Goal: Task Accomplishment & Management: Complete application form

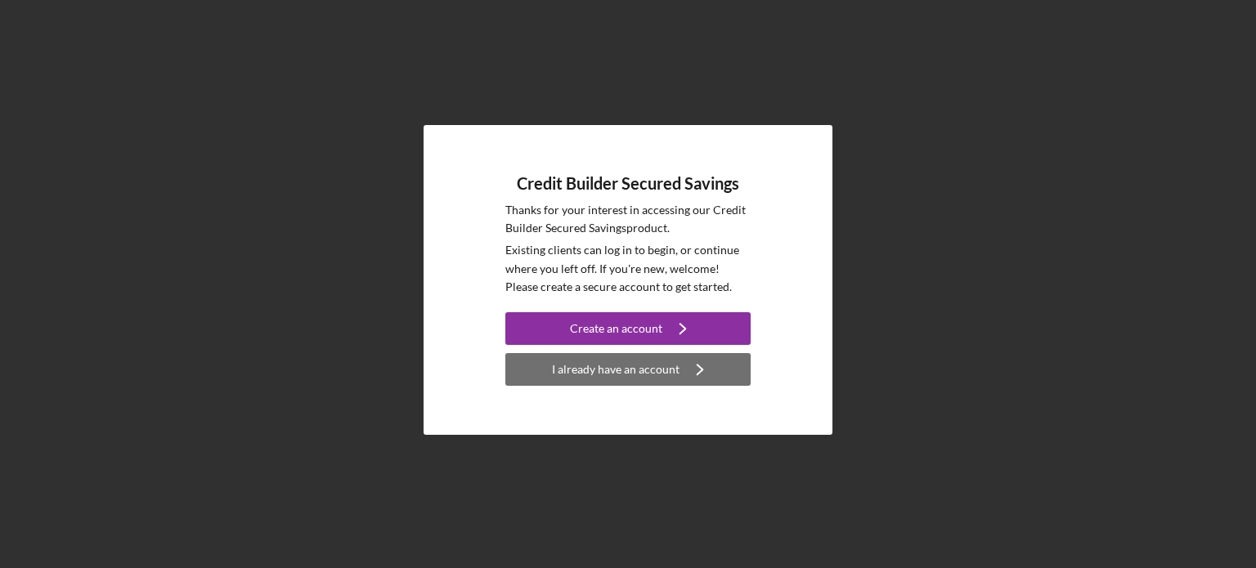
click at [643, 375] on div "I already have an account" at bounding box center [616, 369] width 128 height 33
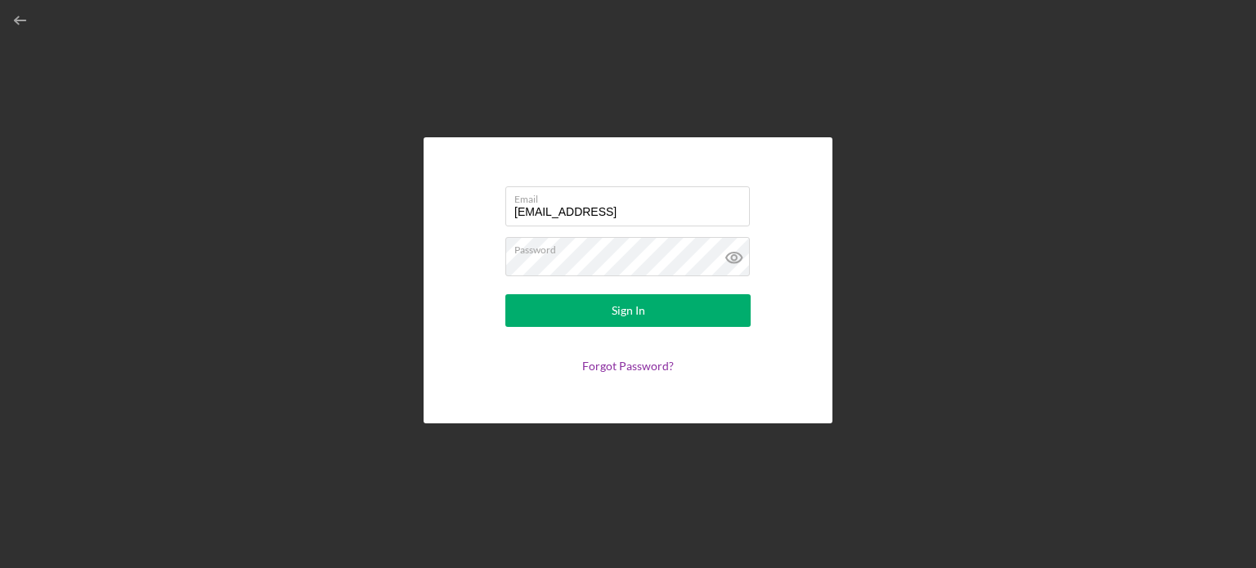
type input "[EMAIL_ADDRESS][DOMAIN_NAME]"
click at [815, 332] on div "Email [EMAIL_ADDRESS][DOMAIN_NAME] Password Sign In Forgot Password?" at bounding box center [628, 280] width 409 height 286
click at [736, 258] on icon at bounding box center [733, 257] width 5 height 5
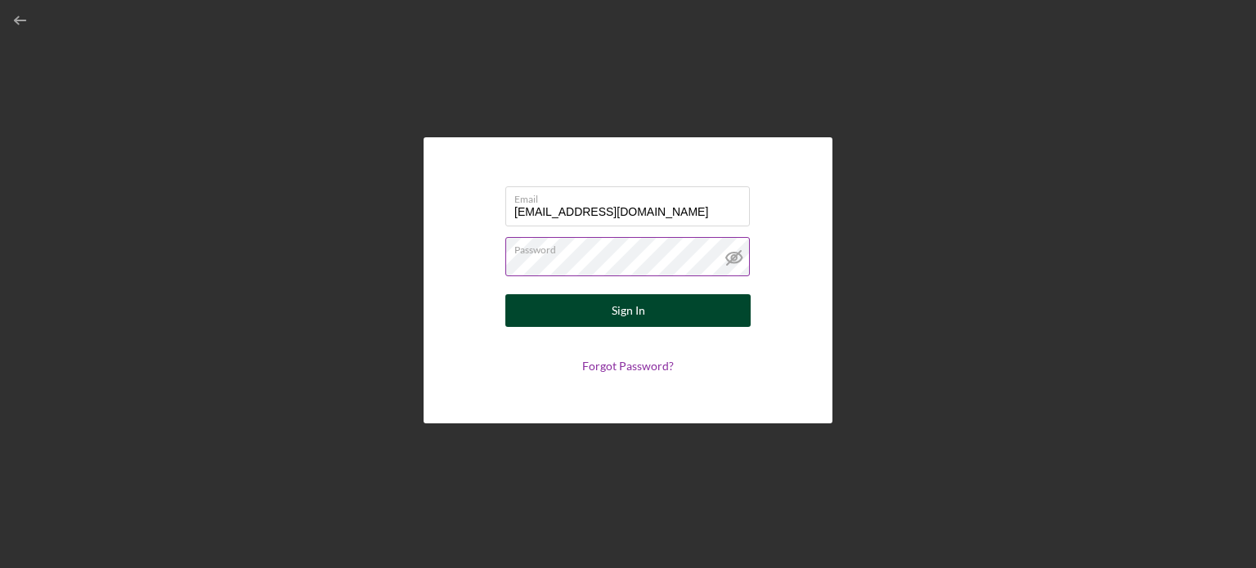
click at [576, 312] on button "Sign In" at bounding box center [627, 310] width 245 height 33
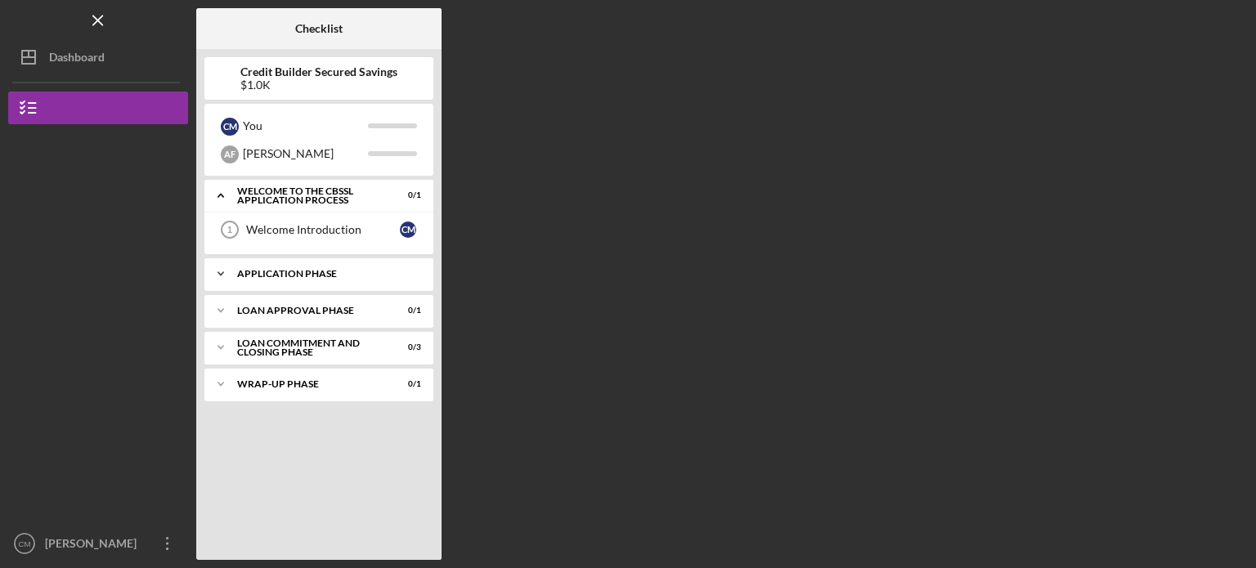
click at [297, 270] on div "Application Phase" at bounding box center [325, 274] width 176 height 10
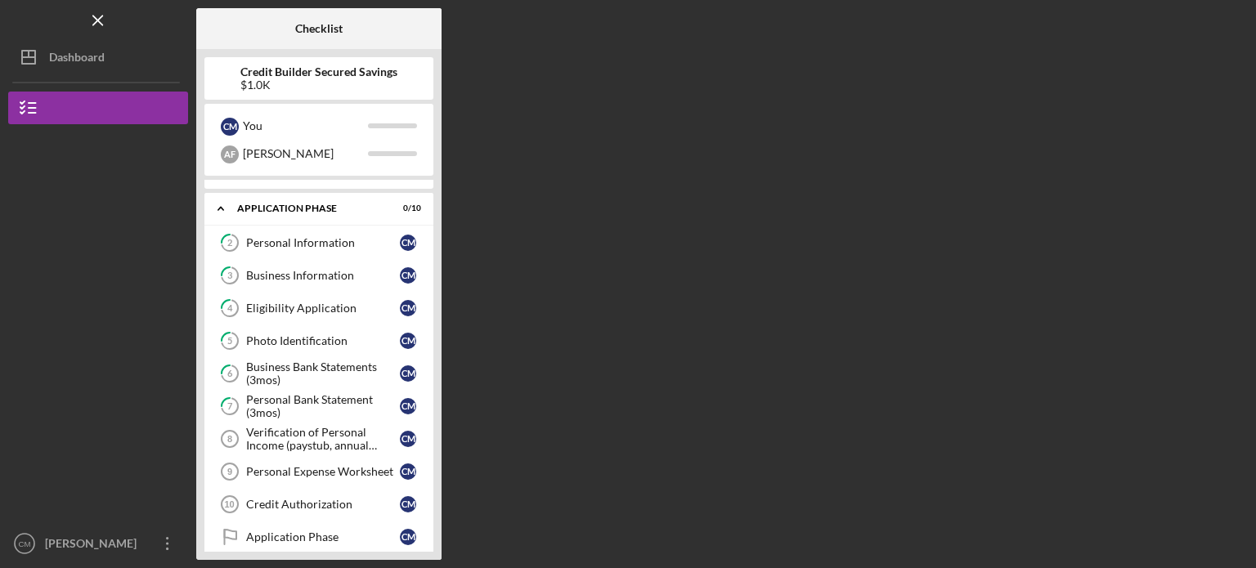
scroll to position [190, 0]
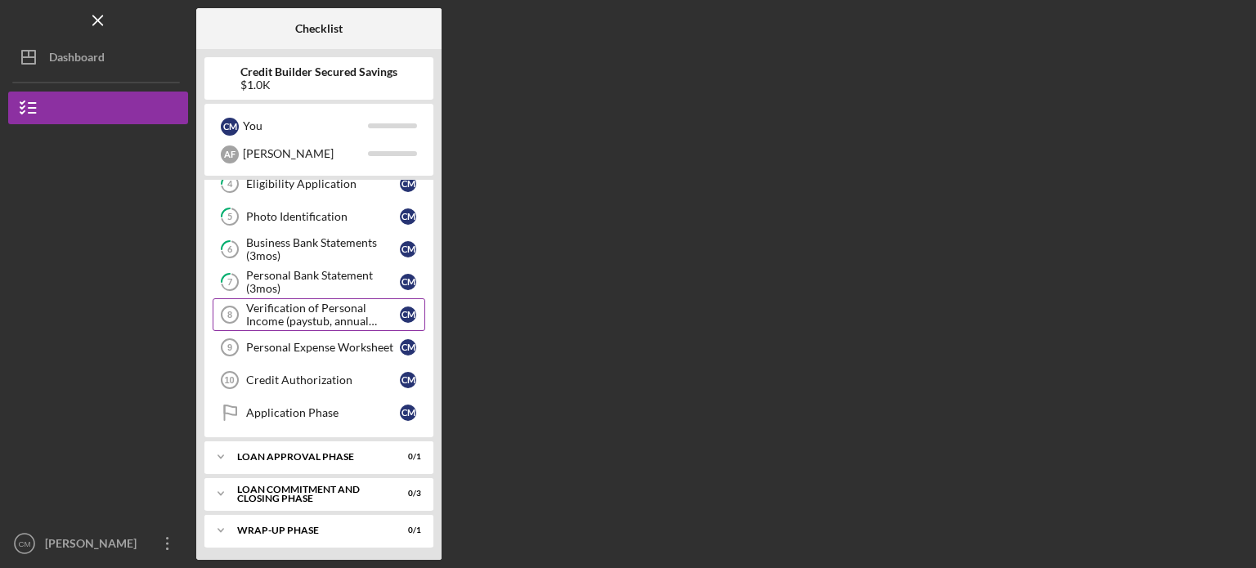
click at [312, 312] on div "Verification of Personal Income (paystub, annual benefits letter, etc)" at bounding box center [323, 315] width 154 height 26
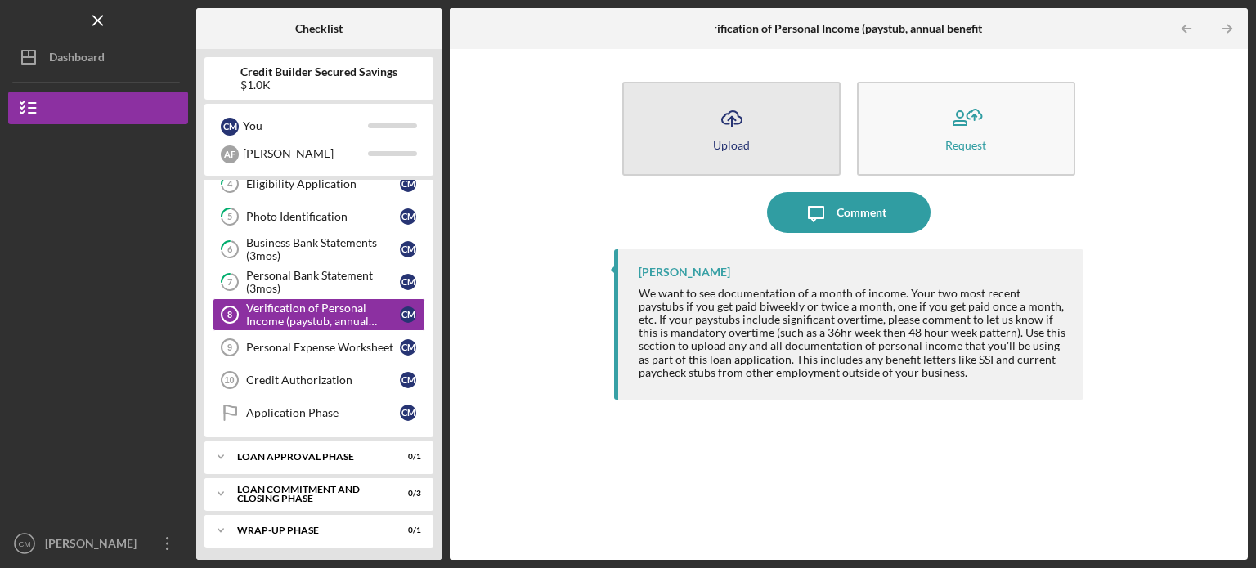
click at [707, 139] on button "Icon/Upload Upload" at bounding box center [731, 129] width 218 height 94
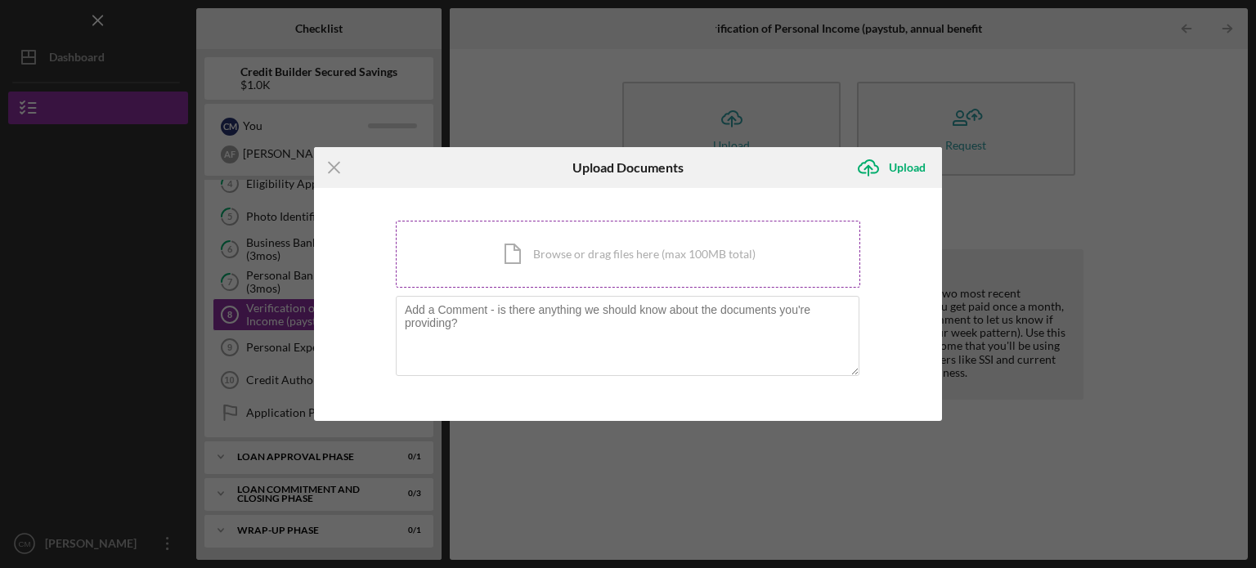
click at [634, 256] on div "Icon/Document Browse or drag files here (max 100MB total) Tap to choose files o…" at bounding box center [628, 254] width 465 height 67
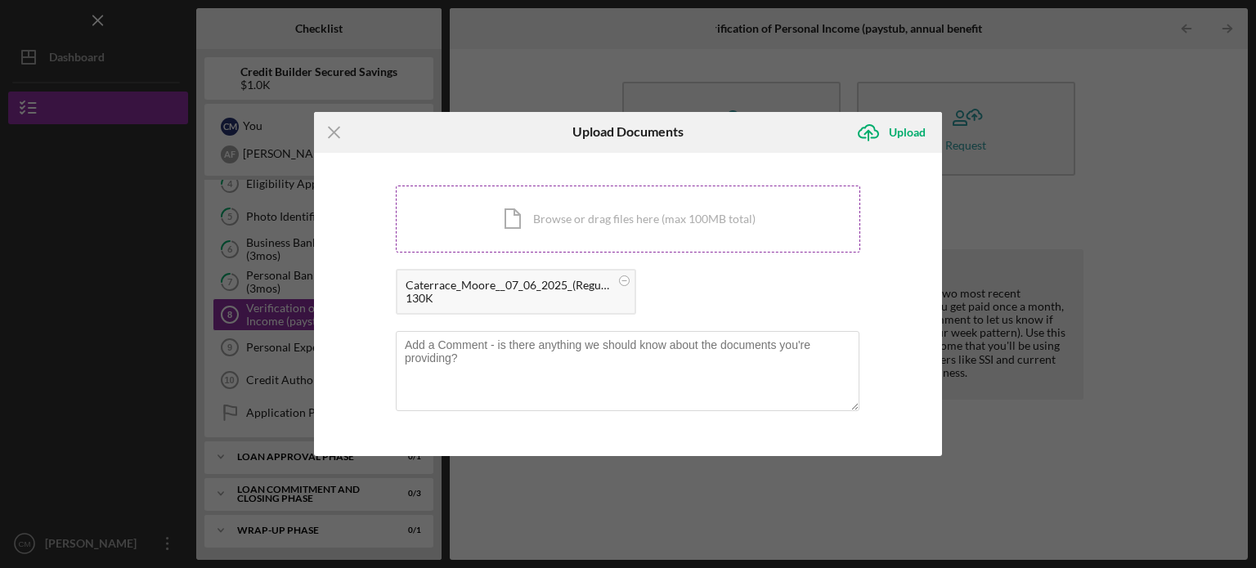
click at [640, 227] on div "Icon/Document Browse or drag files here (max 100MB total) Tap to choose files o…" at bounding box center [628, 219] width 465 height 67
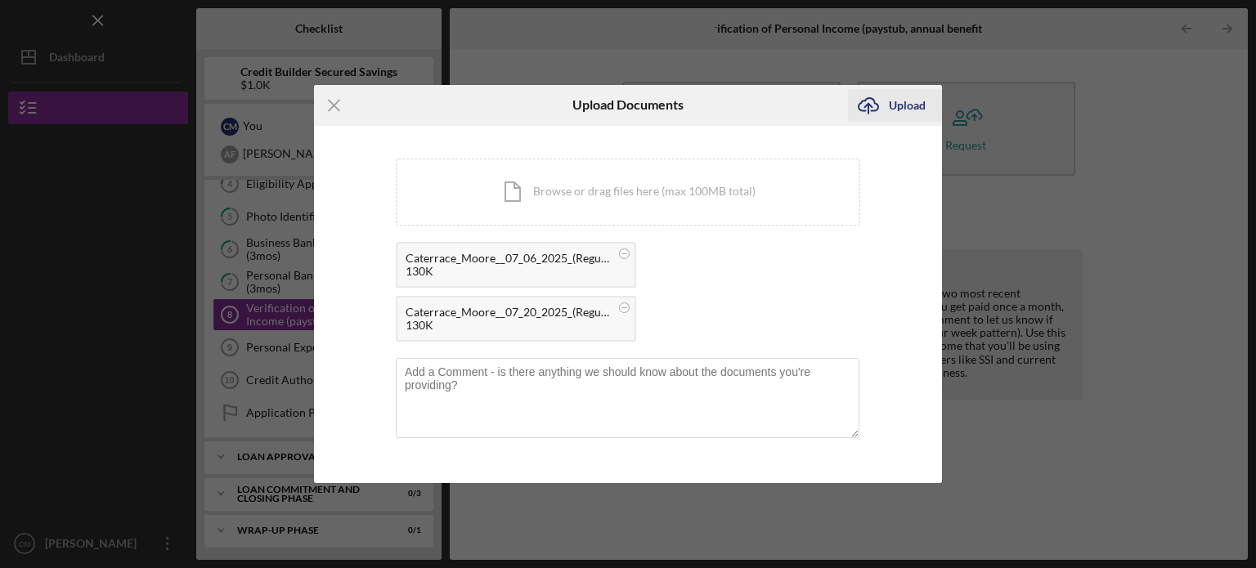
click at [918, 106] on div "Upload" at bounding box center [907, 105] width 37 height 33
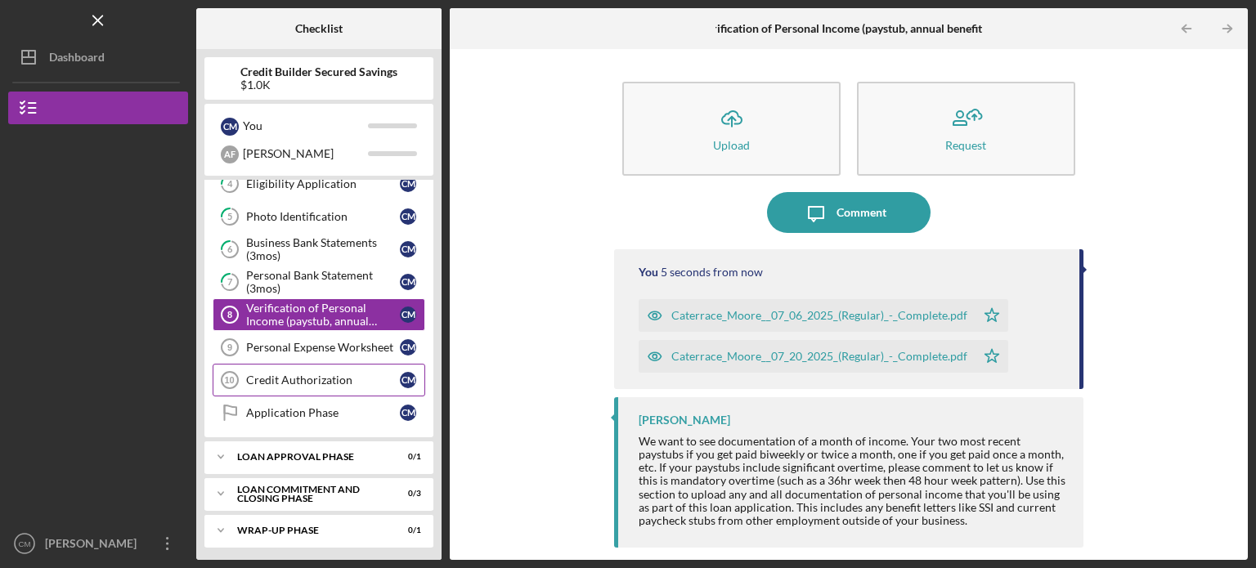
click at [287, 379] on div "Credit Authorization" at bounding box center [323, 380] width 154 height 13
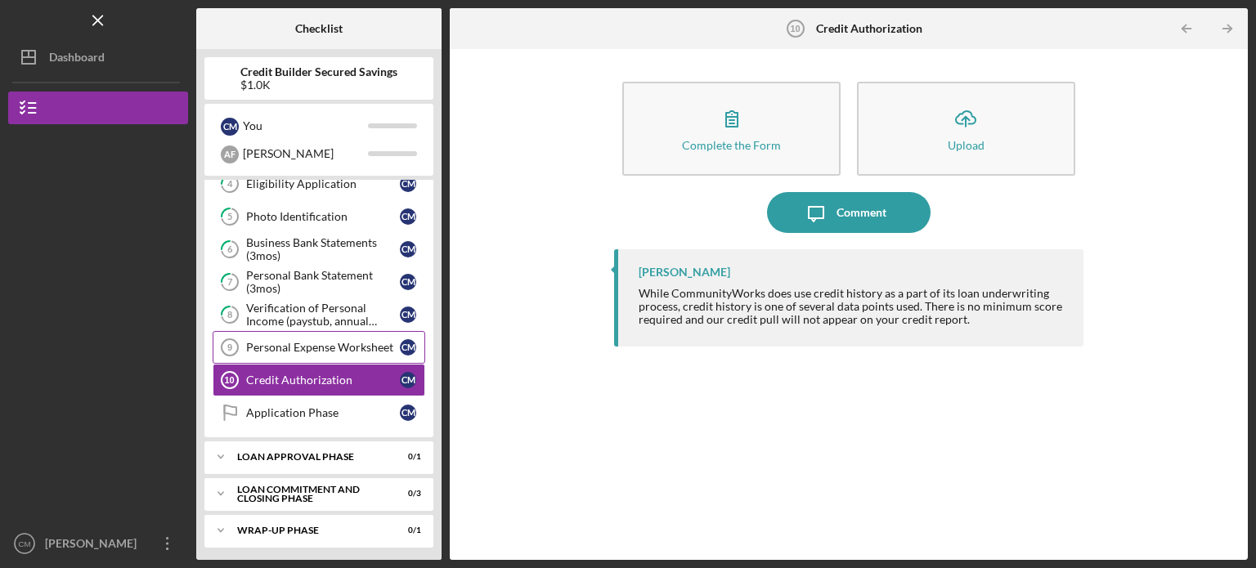
click at [283, 344] on div "Personal Expense Worksheet" at bounding box center [323, 347] width 154 height 13
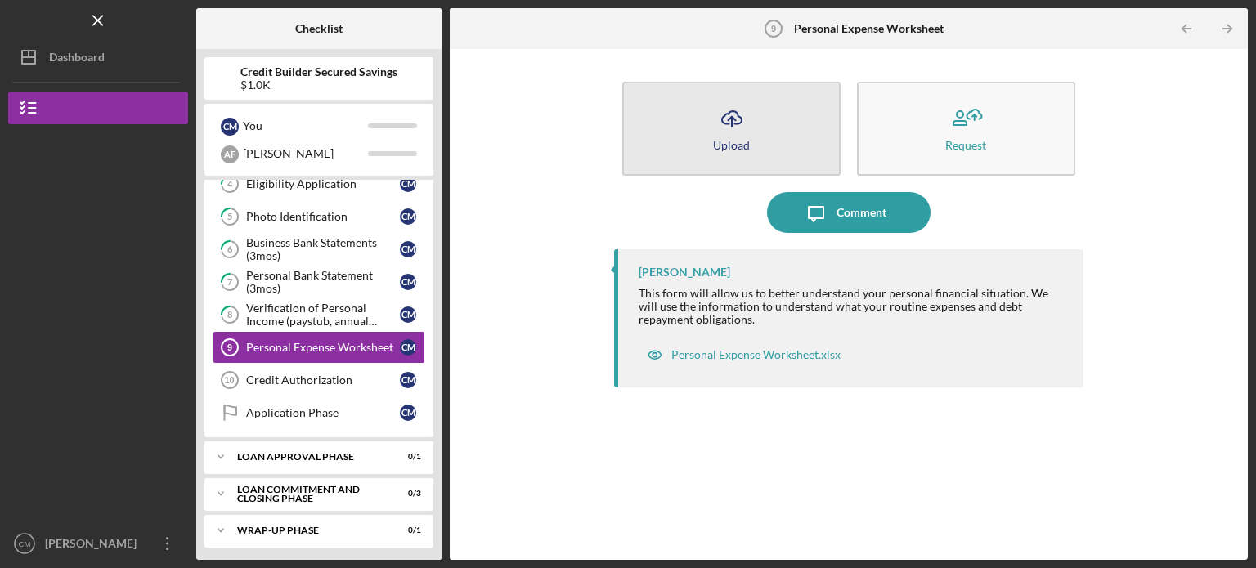
click at [736, 139] on div "Upload" at bounding box center [731, 145] width 37 height 12
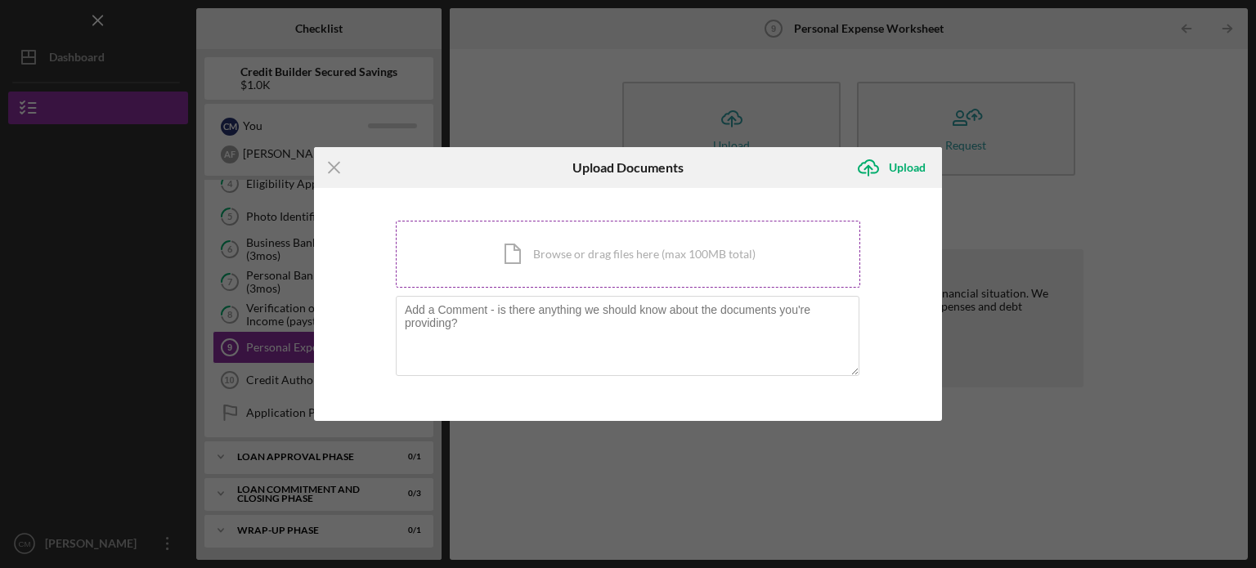
click at [582, 248] on div "Icon/Document Browse or drag files here (max 100MB total) Tap to choose files o…" at bounding box center [628, 254] width 465 height 67
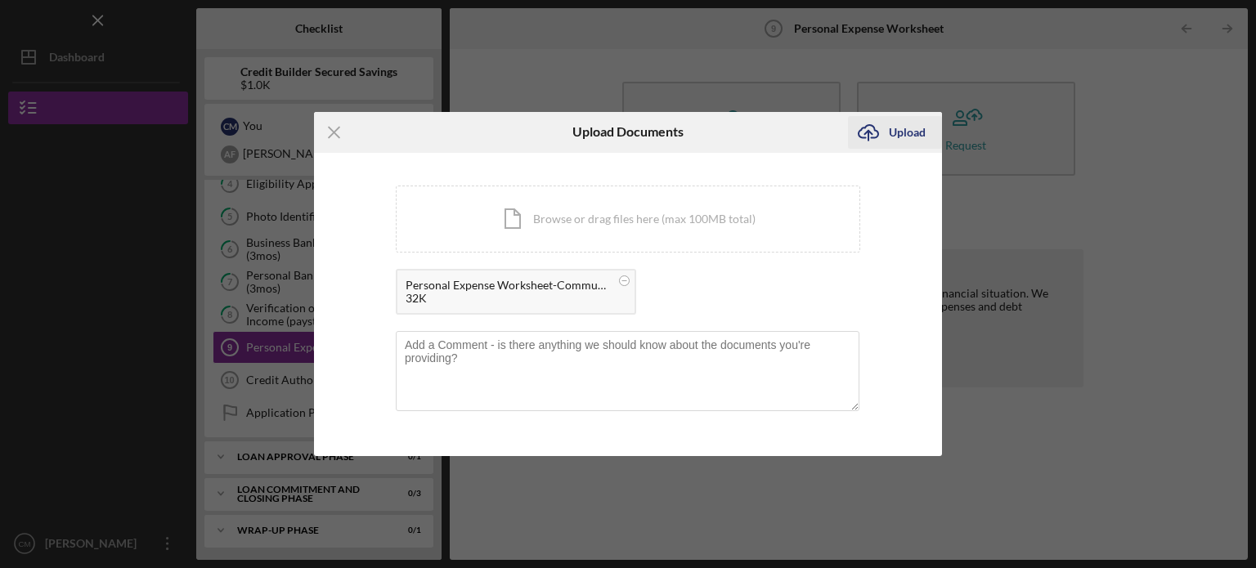
click at [913, 133] on div "Upload" at bounding box center [907, 132] width 37 height 33
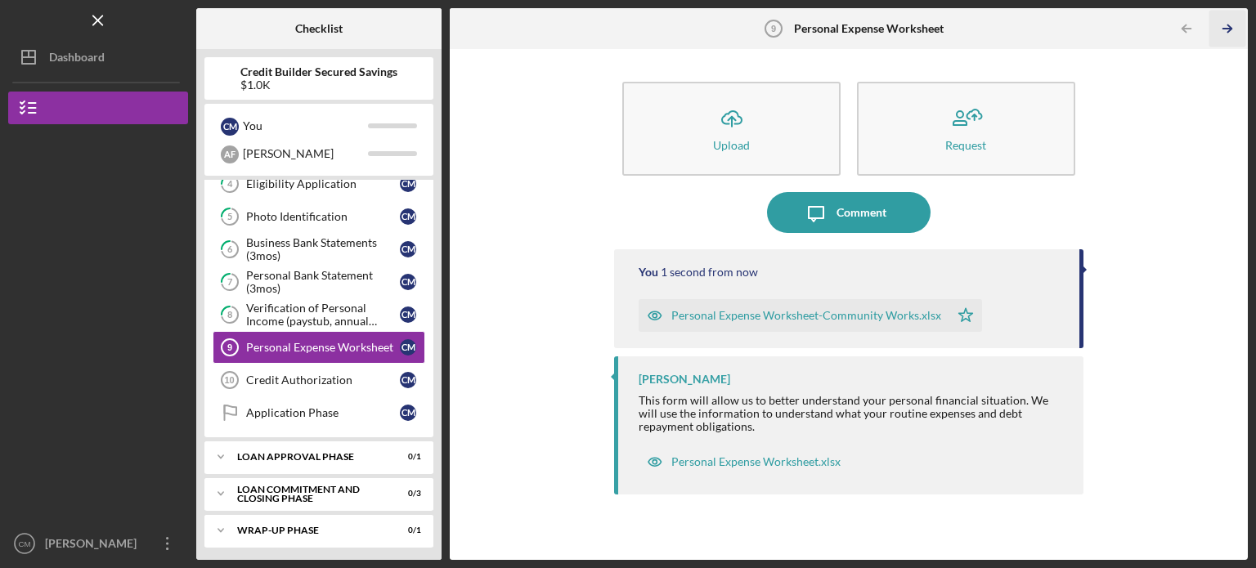
click at [1224, 33] on icon "Icon/Table Pagination Arrow" at bounding box center [1227, 29] width 37 height 37
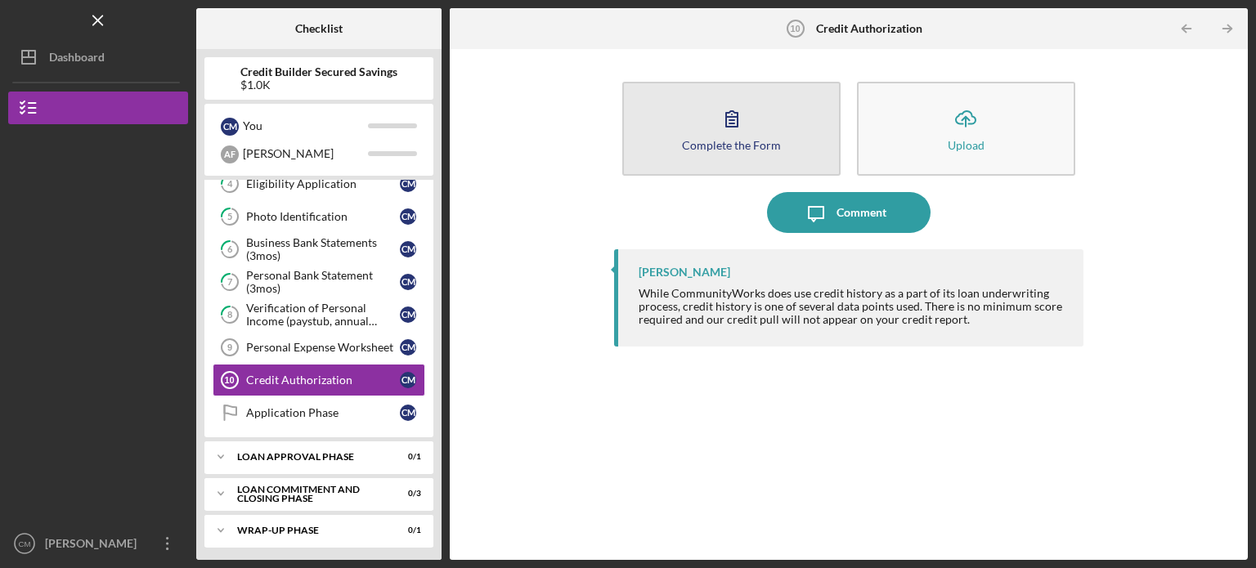
click at [734, 146] on div "Complete the Form" at bounding box center [731, 145] width 99 height 12
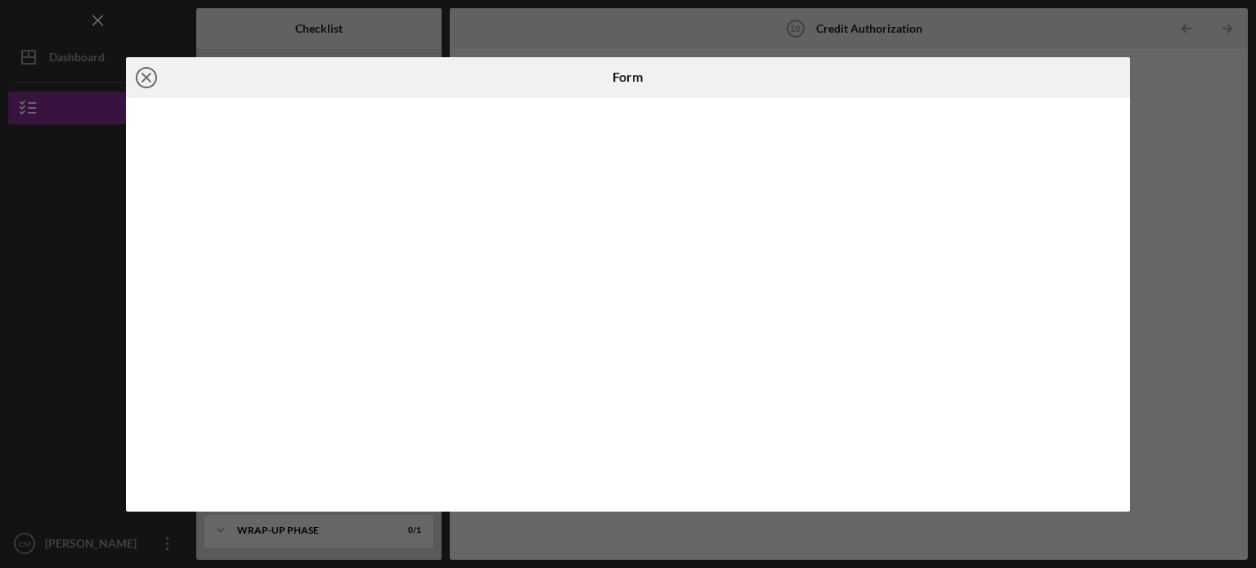
click at [146, 74] on icon "Icon/Close" at bounding box center [146, 77] width 41 height 41
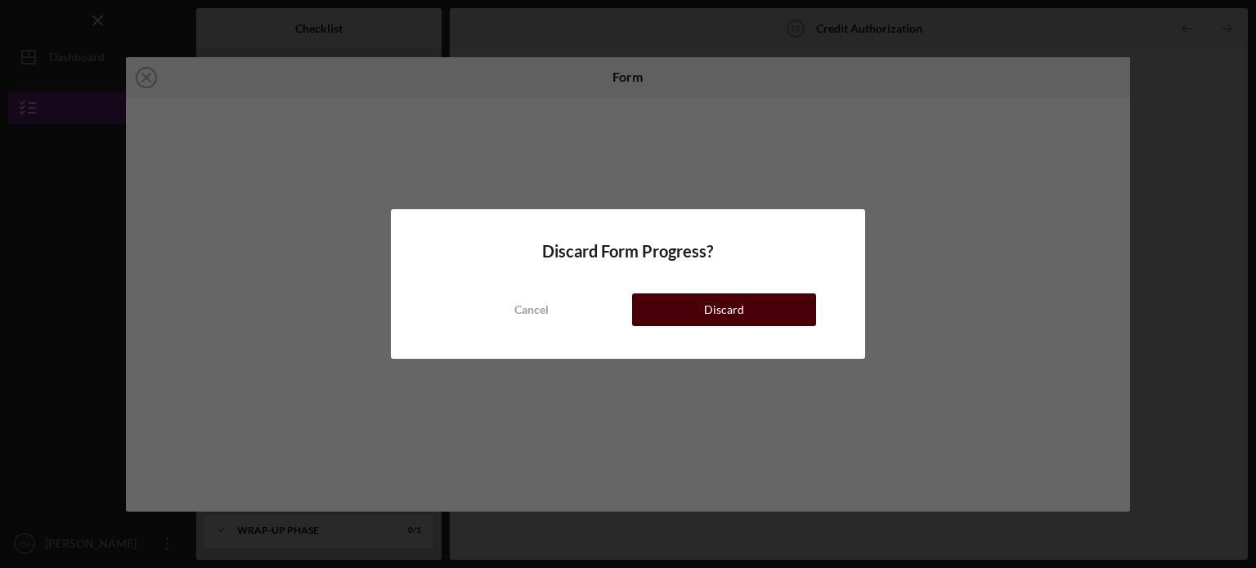
click at [709, 308] on div "Discard" at bounding box center [724, 310] width 40 height 33
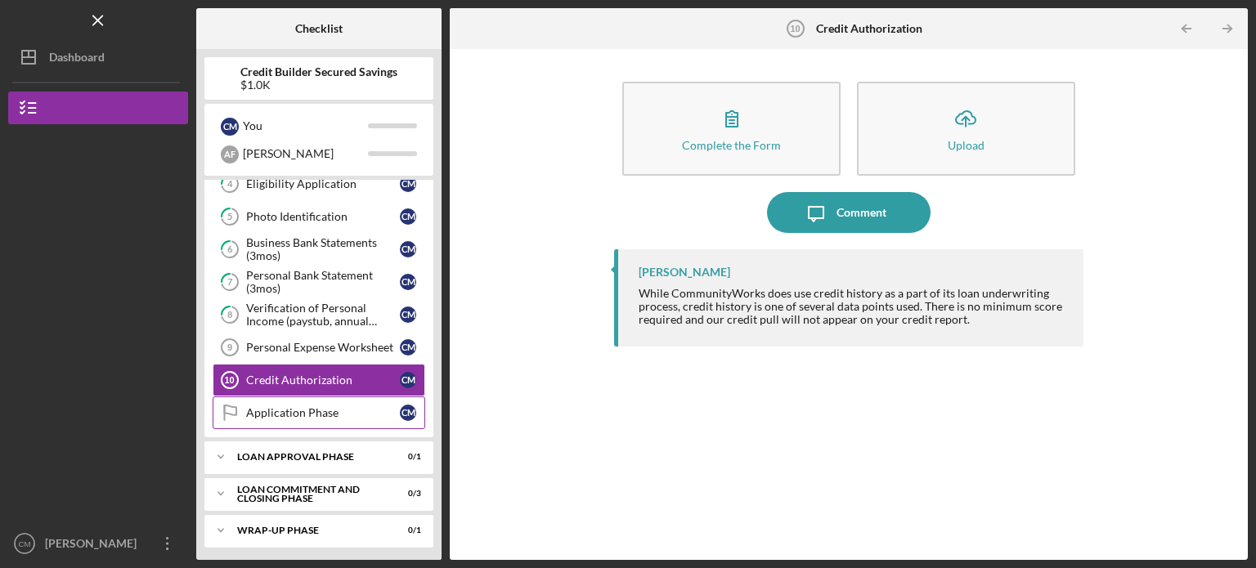
click at [294, 408] on div "Application Phase" at bounding box center [323, 412] width 154 height 13
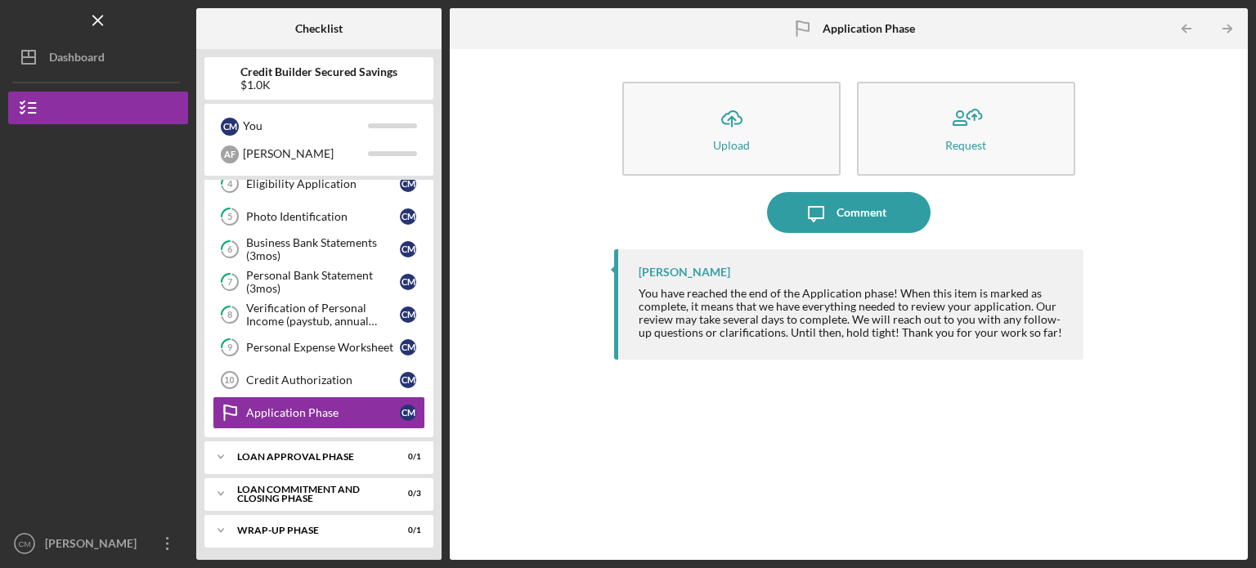
drag, startPoint x: 445, startPoint y: 288, endPoint x: 442, endPoint y: 346, distance: 58.2
click at [442, 346] on div "Checklist Credit Builder Secured Savings $1.0K C M You A F [PERSON_NAME] Icon/E…" at bounding box center [722, 284] width 1052 height 552
drag, startPoint x: 431, startPoint y: 285, endPoint x: 445, endPoint y: 335, distance: 52.6
click at [445, 335] on div "Checklist Credit Builder Secured Savings $1.0K C M You A F [PERSON_NAME] Icon/E…" at bounding box center [722, 284] width 1052 height 552
drag, startPoint x: 444, startPoint y: 466, endPoint x: 442, endPoint y: 262, distance: 204.5
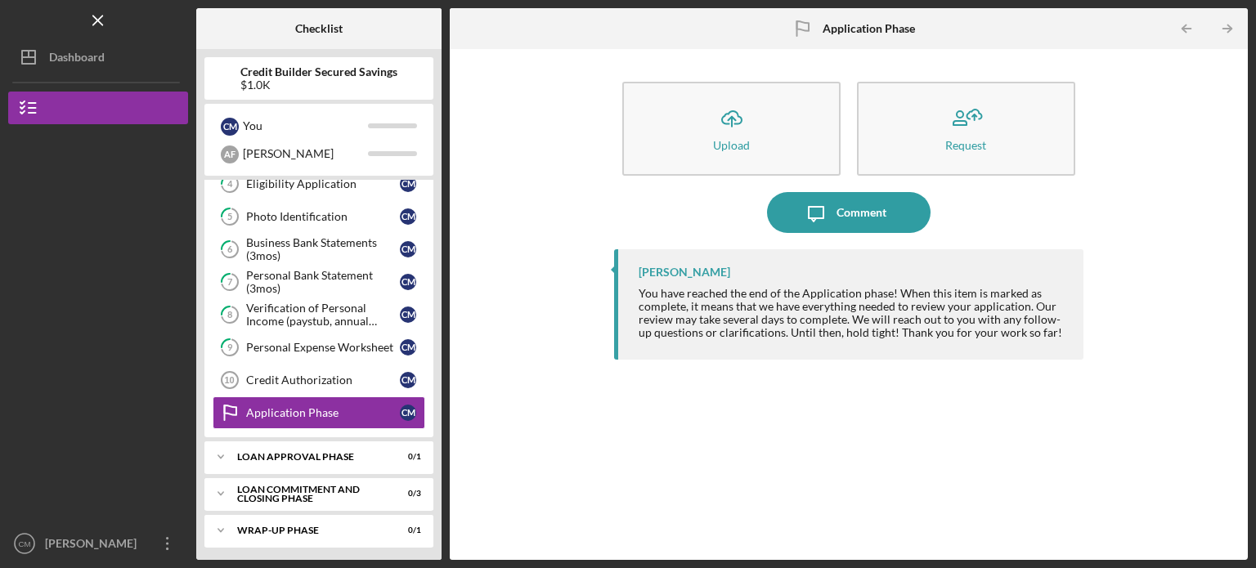
click at [442, 262] on div "Checklist Credit Builder Secured Savings $1.0K C M You A F [PERSON_NAME] Icon/E…" at bounding box center [722, 284] width 1052 height 552
click at [94, 19] on icon "Icon/Menu Close" at bounding box center [98, 20] width 37 height 37
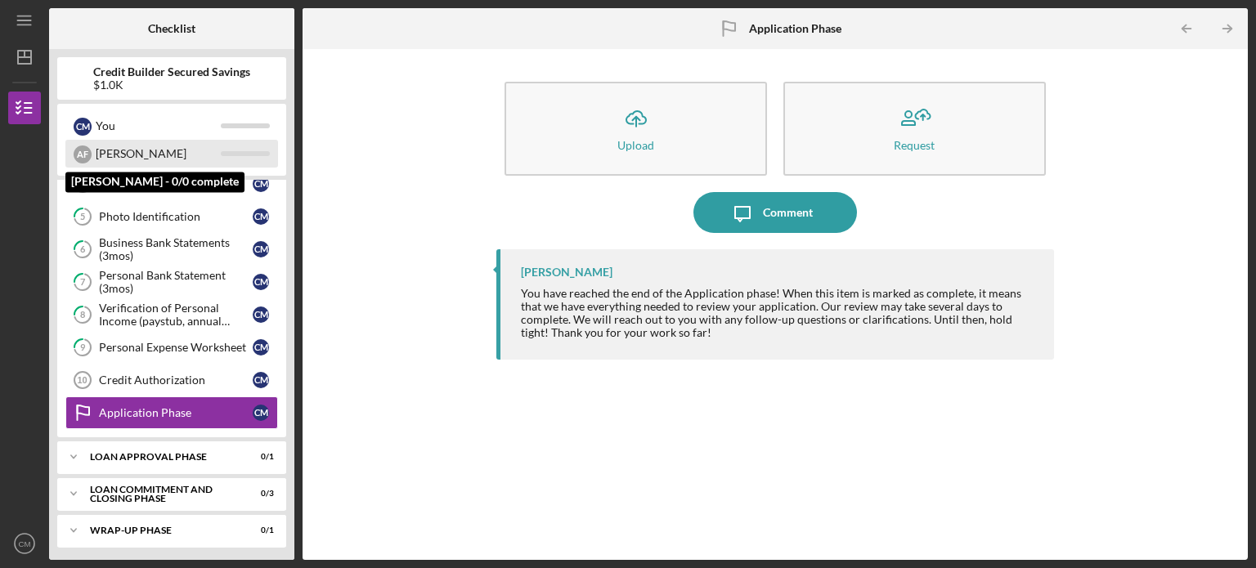
click at [117, 153] on div "[PERSON_NAME]" at bounding box center [158, 154] width 125 height 28
click at [80, 155] on div "A F" at bounding box center [83, 155] width 18 height 18
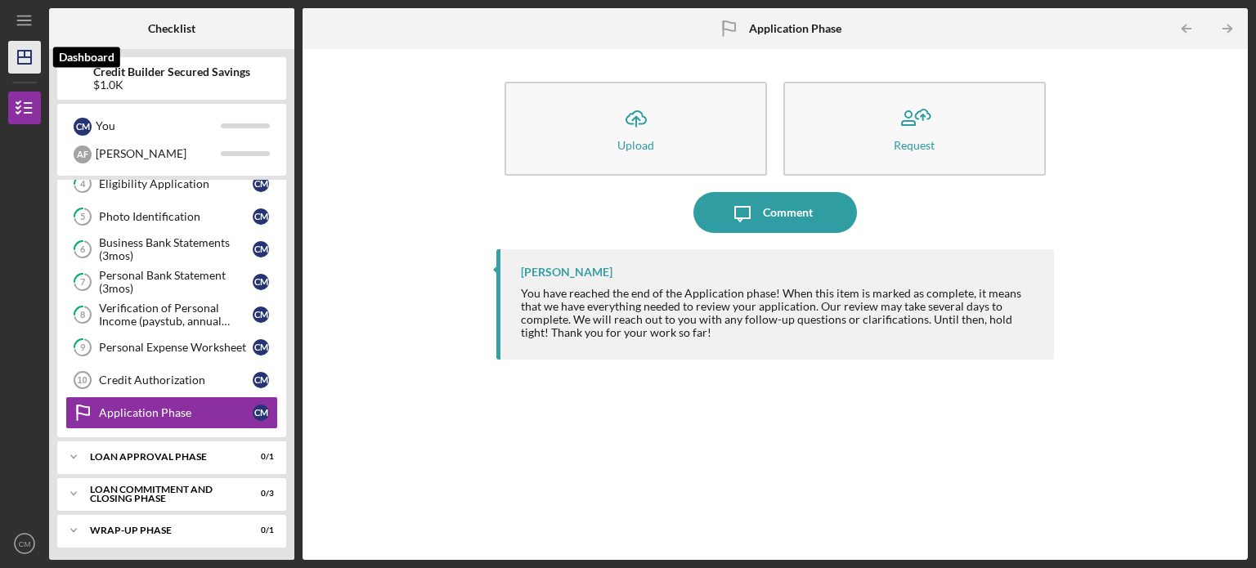
click at [19, 57] on line "button" at bounding box center [24, 57] width 13 height 0
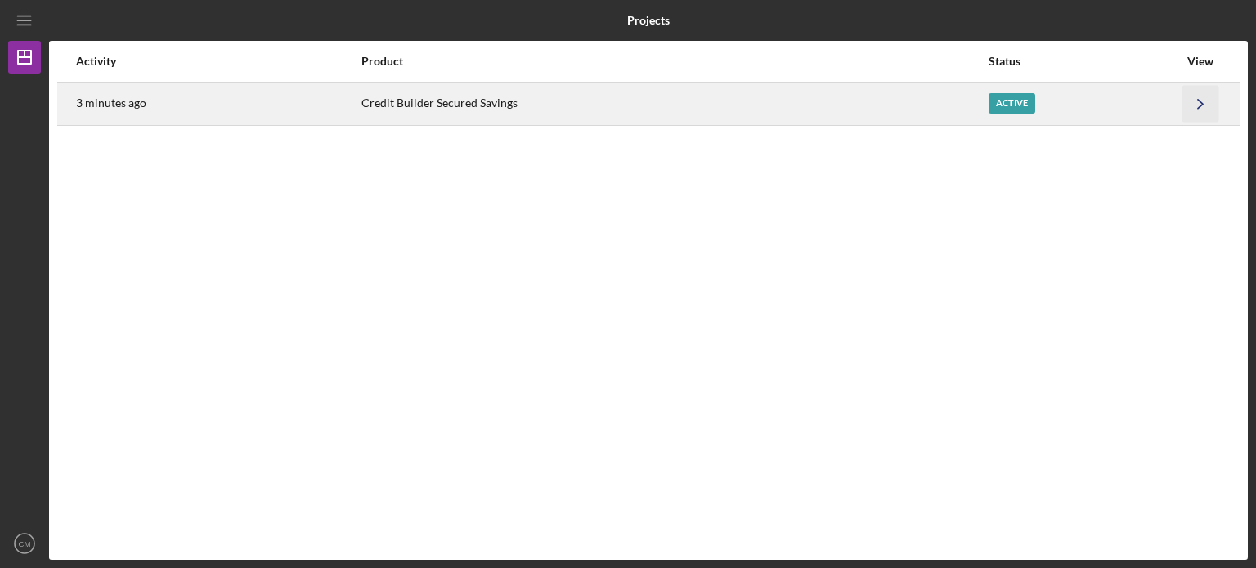
click at [1200, 104] on icon "Icon/Navigate" at bounding box center [1201, 103] width 37 height 37
